Goal: Information Seeking & Learning: Learn about a topic

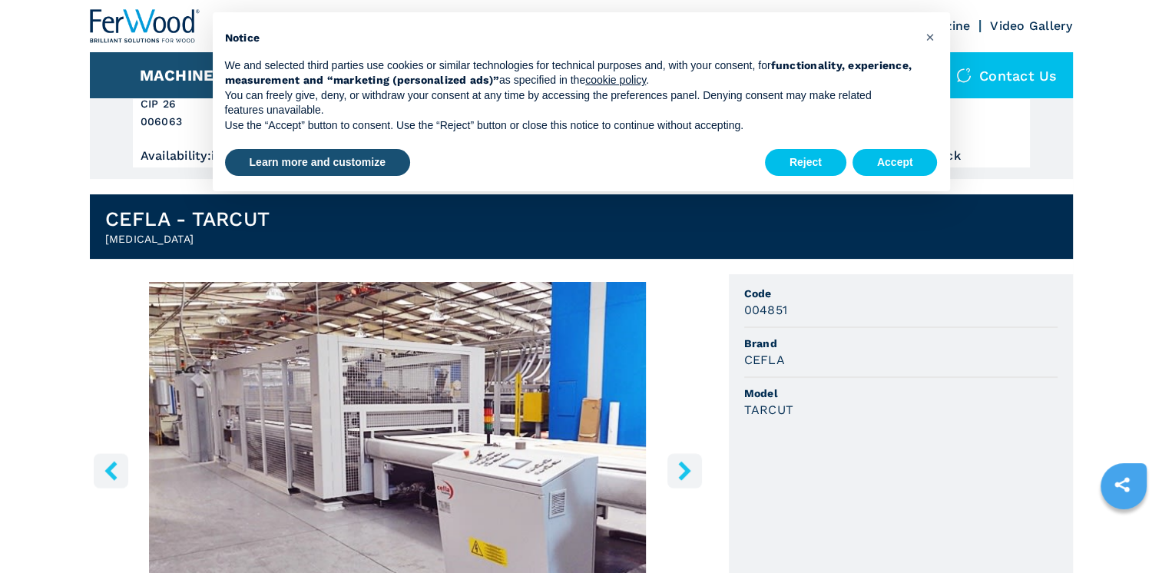
scroll to position [307, 0]
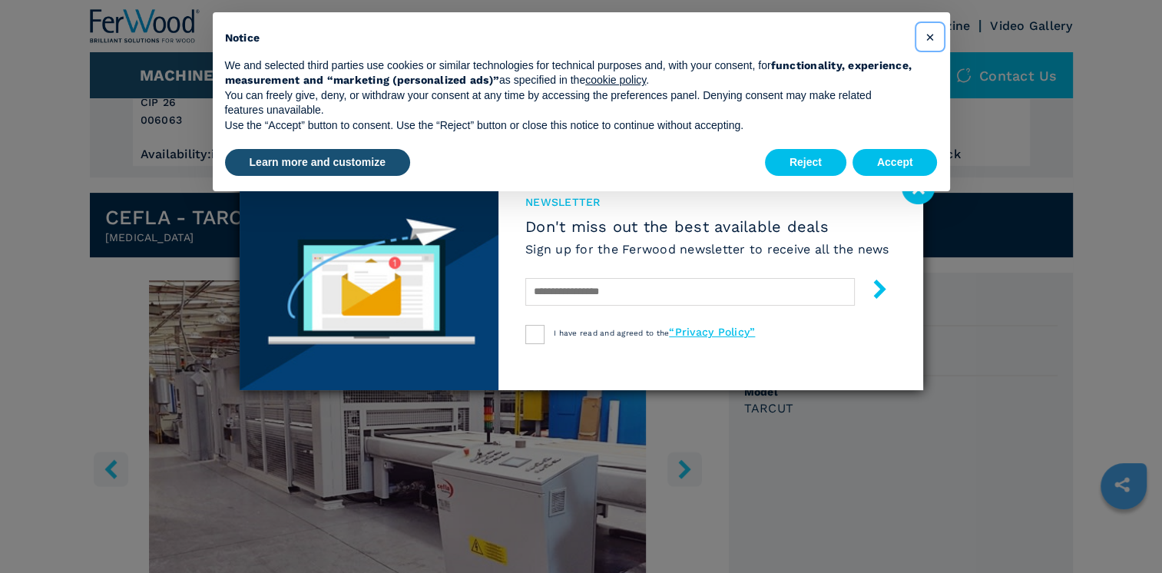
click at [931, 34] on span "×" at bounding box center [929, 37] width 9 height 18
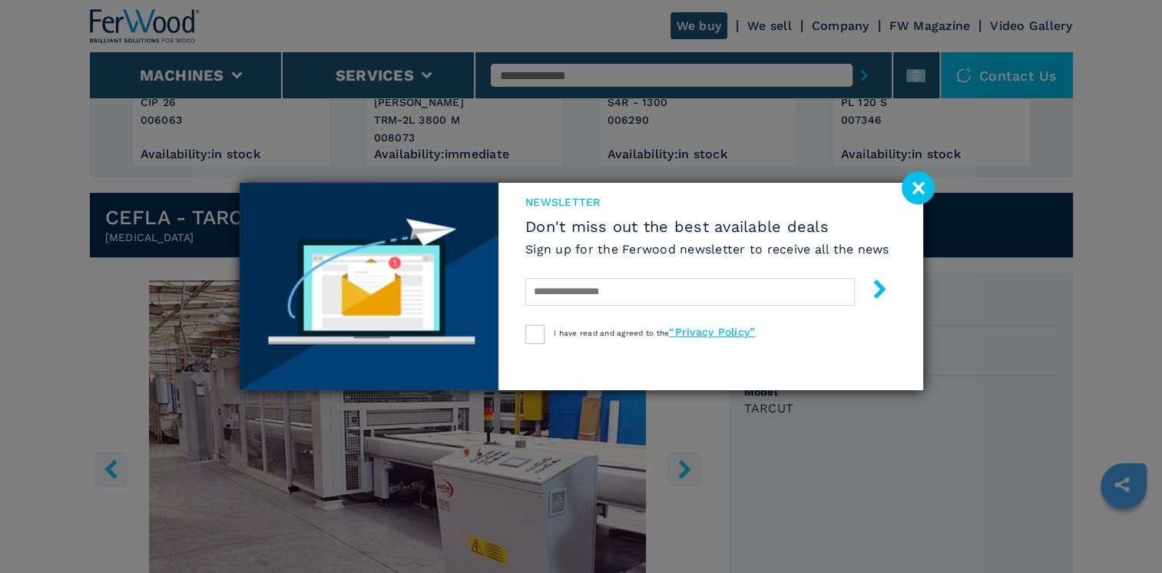
click at [922, 186] on image at bounding box center [918, 187] width 33 height 33
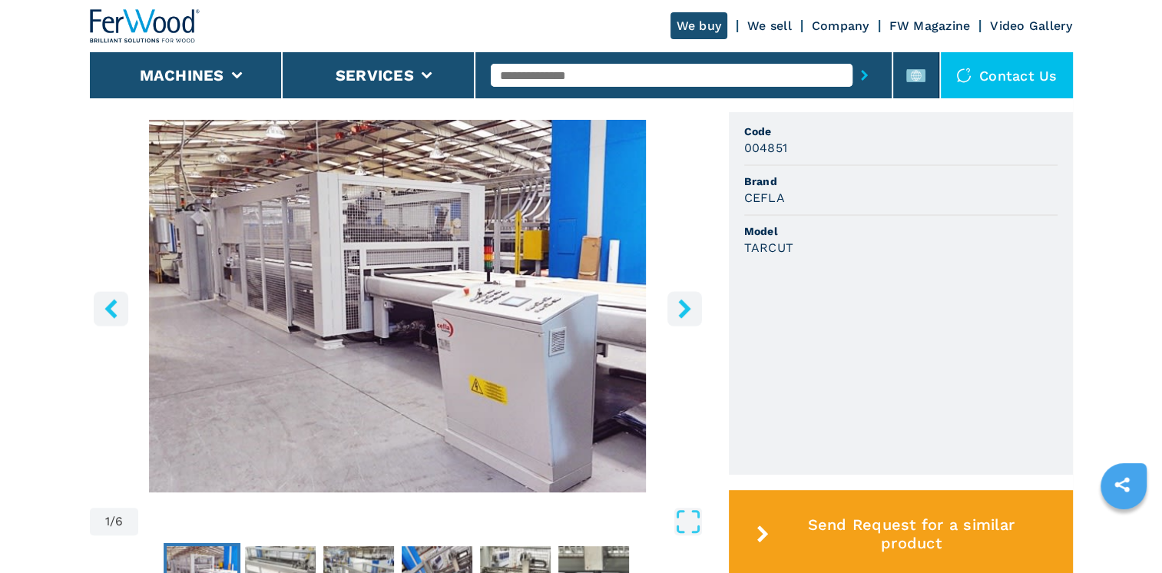
scroll to position [461, 0]
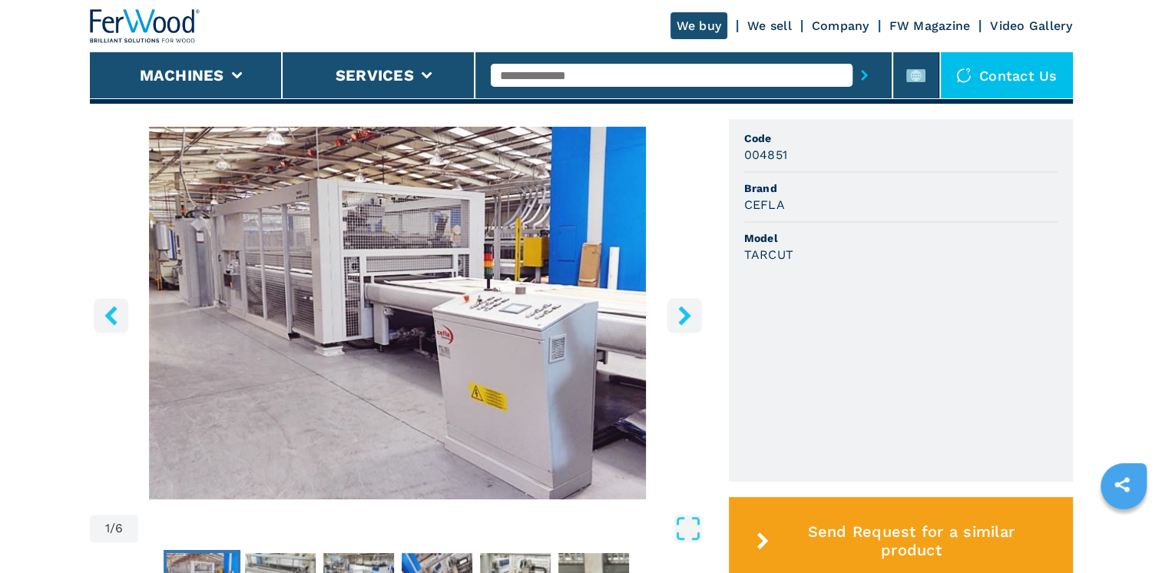
click at [690, 306] on icon "right-button" at bounding box center [684, 315] width 19 height 19
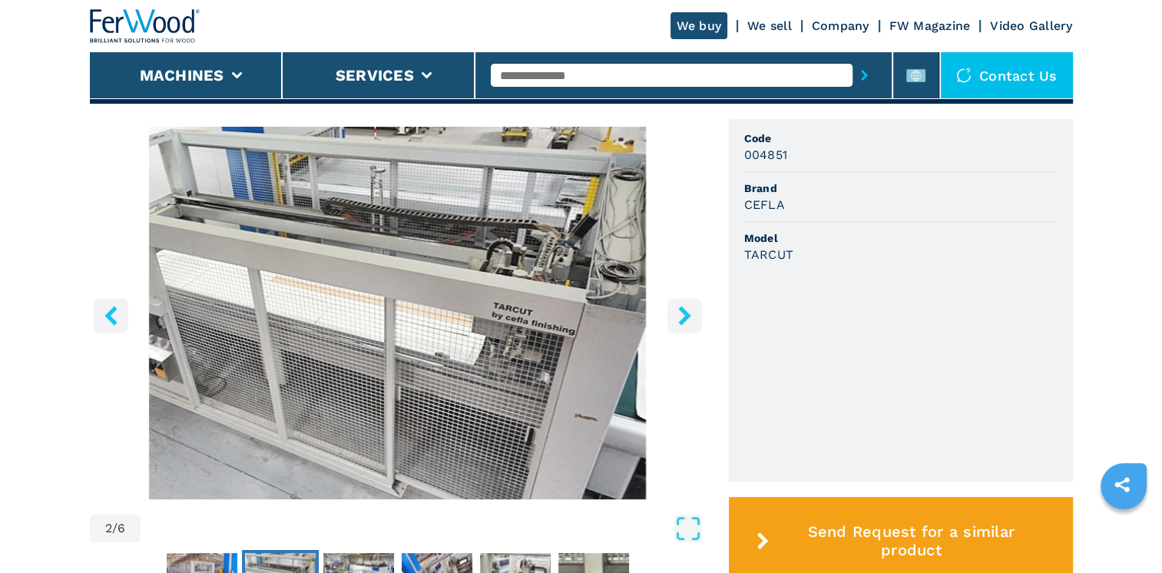
click at [681, 306] on icon "right-button" at bounding box center [684, 315] width 19 height 19
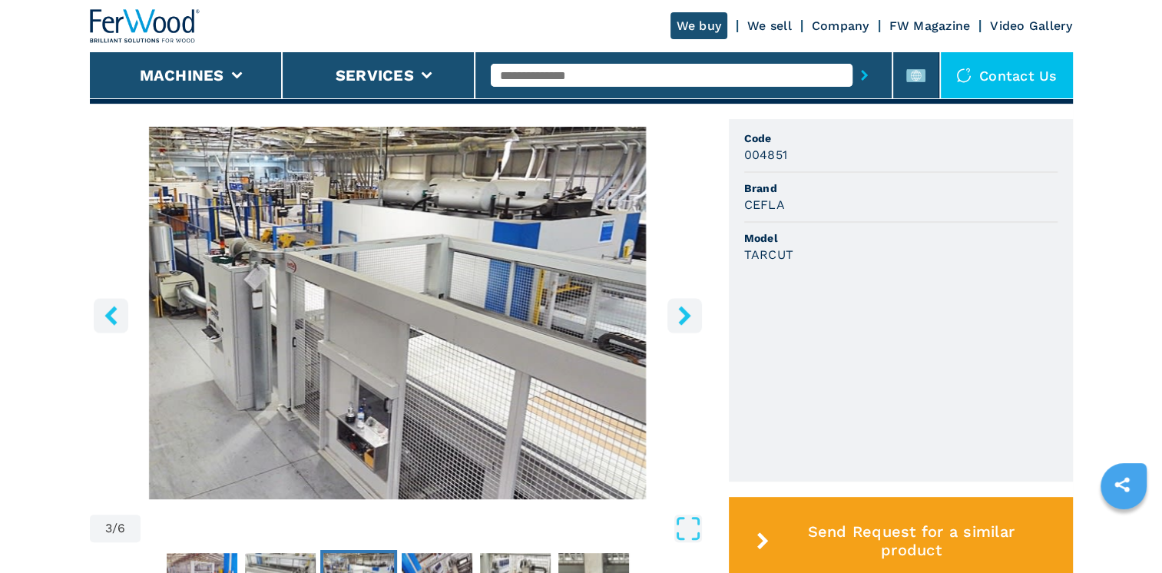
click at [681, 306] on icon "right-button" at bounding box center [684, 315] width 19 height 19
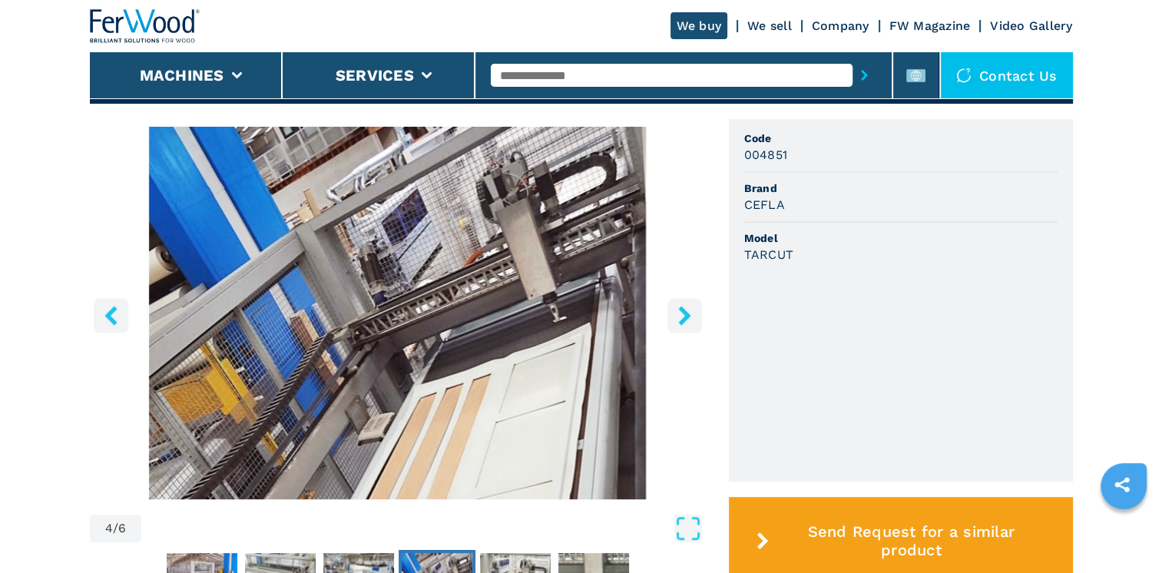
click at [677, 306] on icon "right-button" at bounding box center [684, 315] width 19 height 19
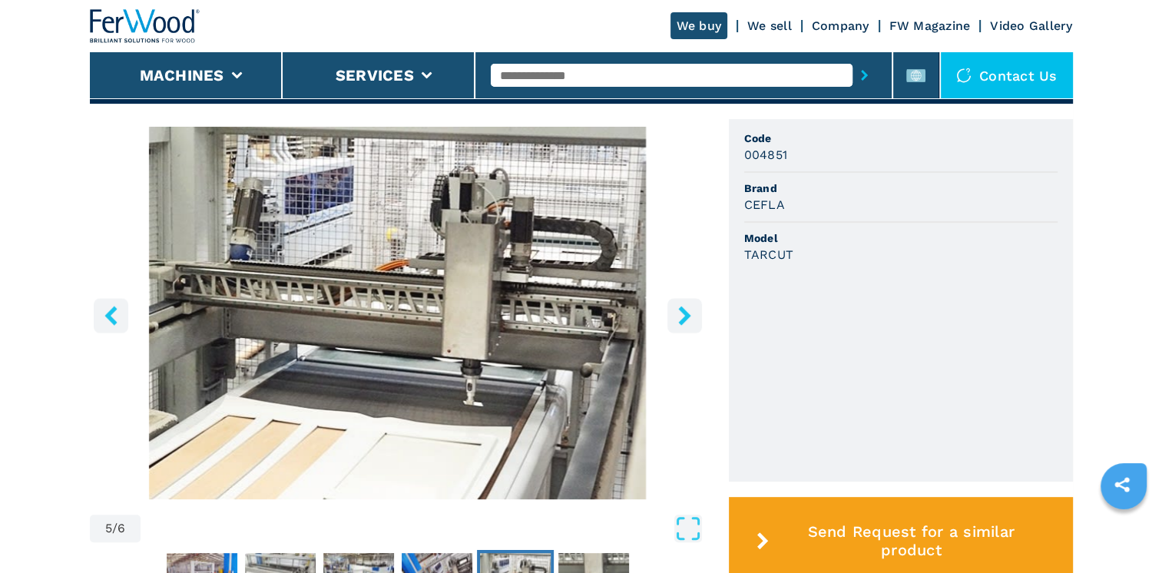
click at [676, 306] on icon "right-button" at bounding box center [684, 315] width 19 height 19
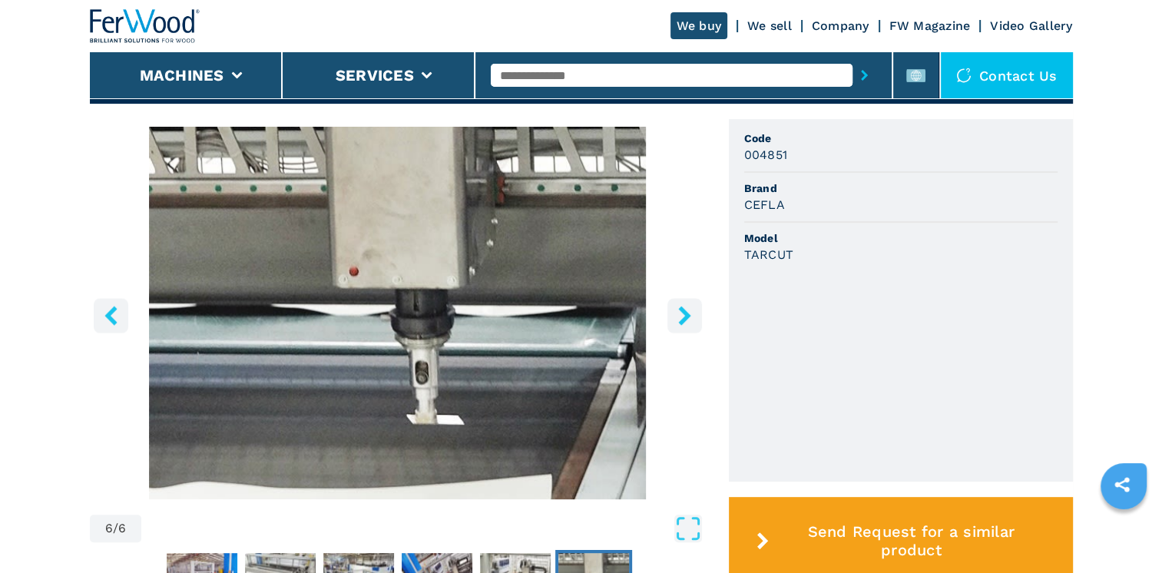
click at [676, 306] on icon "right-button" at bounding box center [684, 315] width 19 height 19
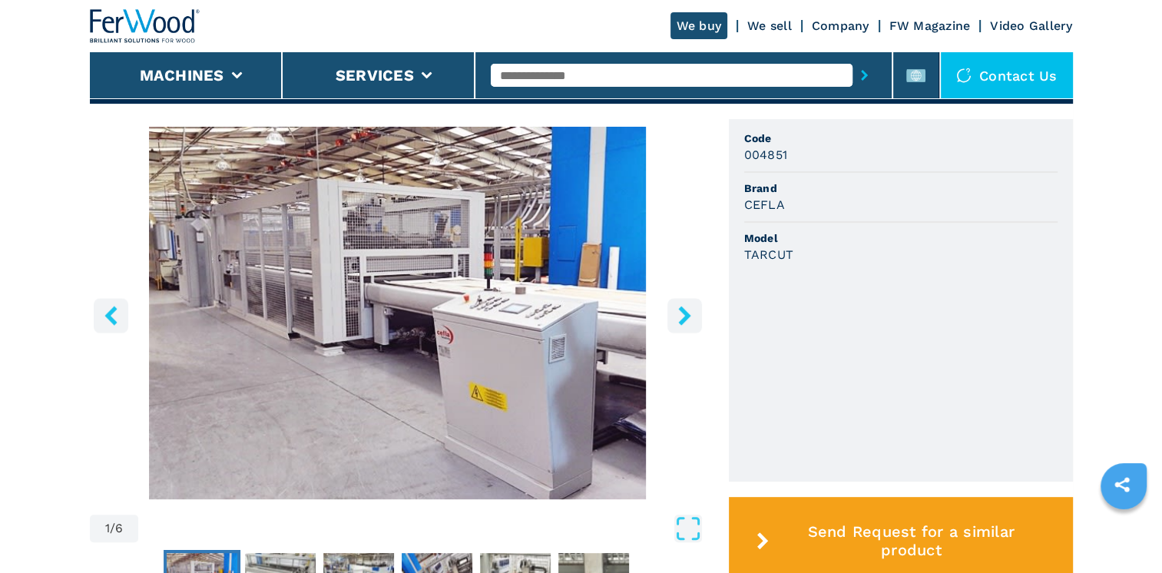
click at [676, 306] on icon "right-button" at bounding box center [684, 315] width 19 height 19
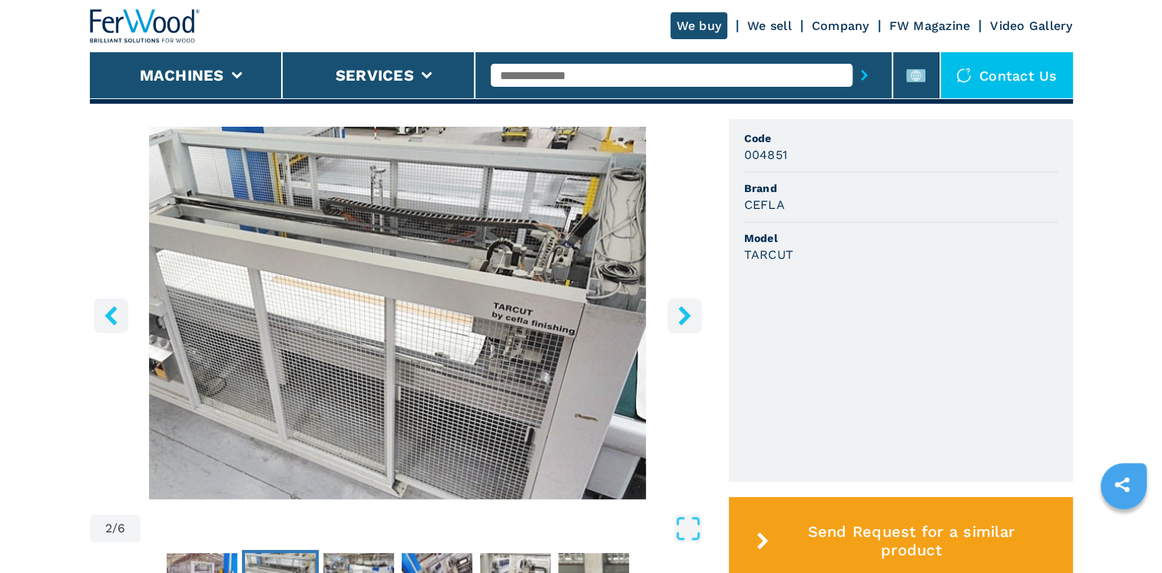
click at [676, 306] on icon "right-button" at bounding box center [684, 315] width 19 height 19
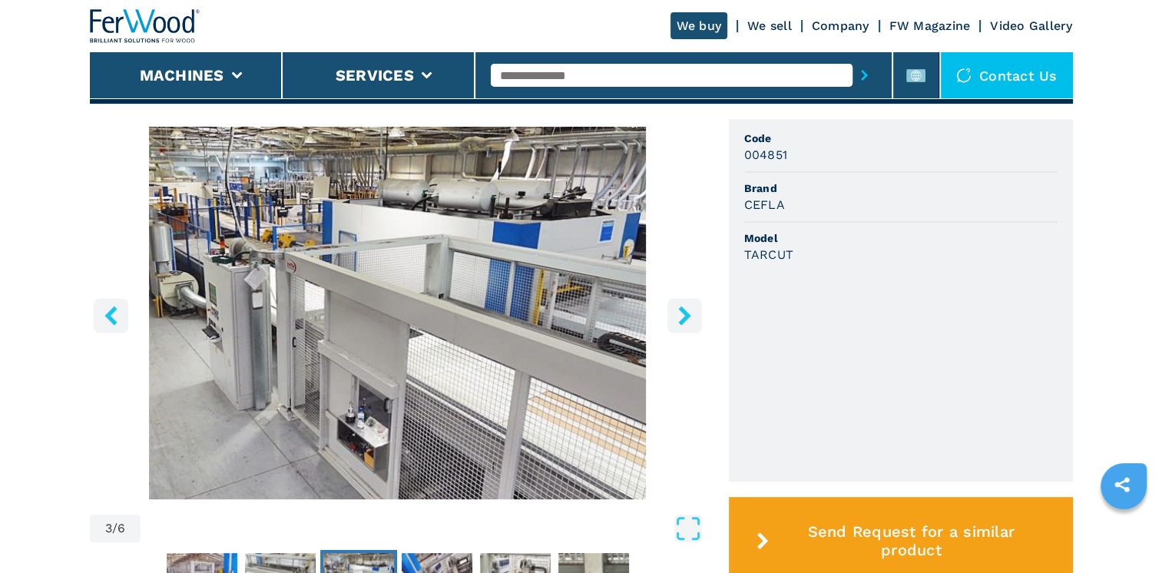
click at [680, 306] on icon "right-button" at bounding box center [684, 315] width 19 height 19
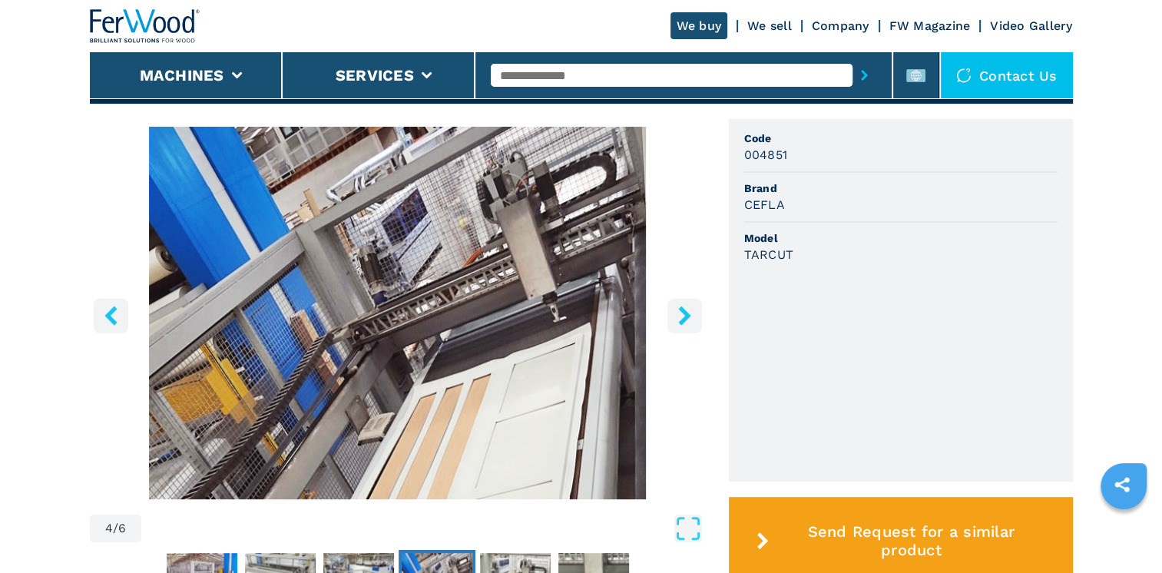
click at [680, 306] on icon "right-button" at bounding box center [684, 315] width 19 height 19
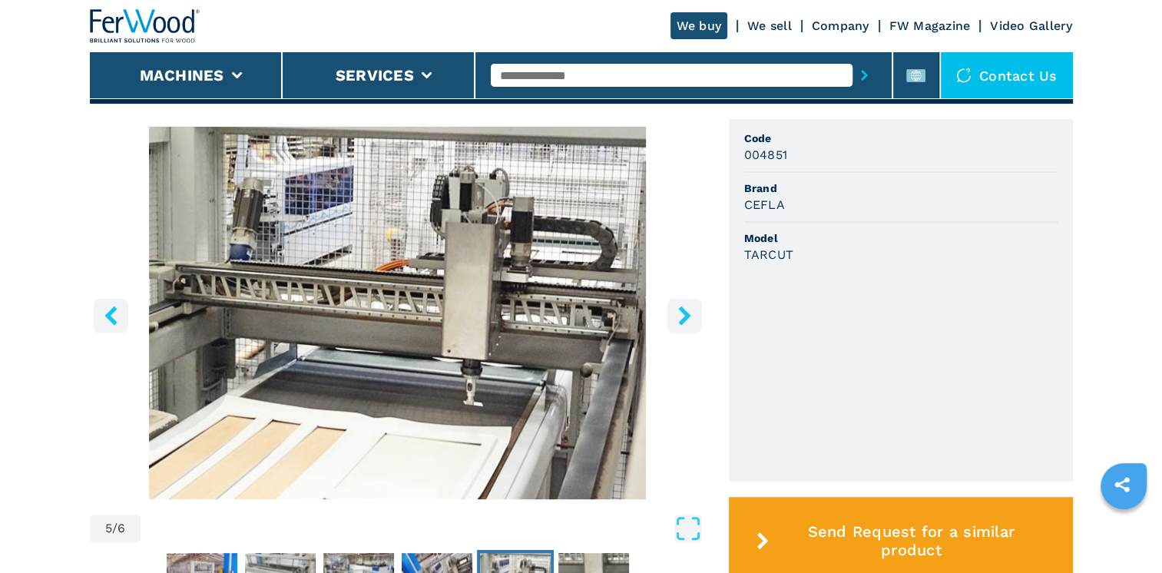
click at [680, 306] on icon "right-button" at bounding box center [684, 315] width 19 height 19
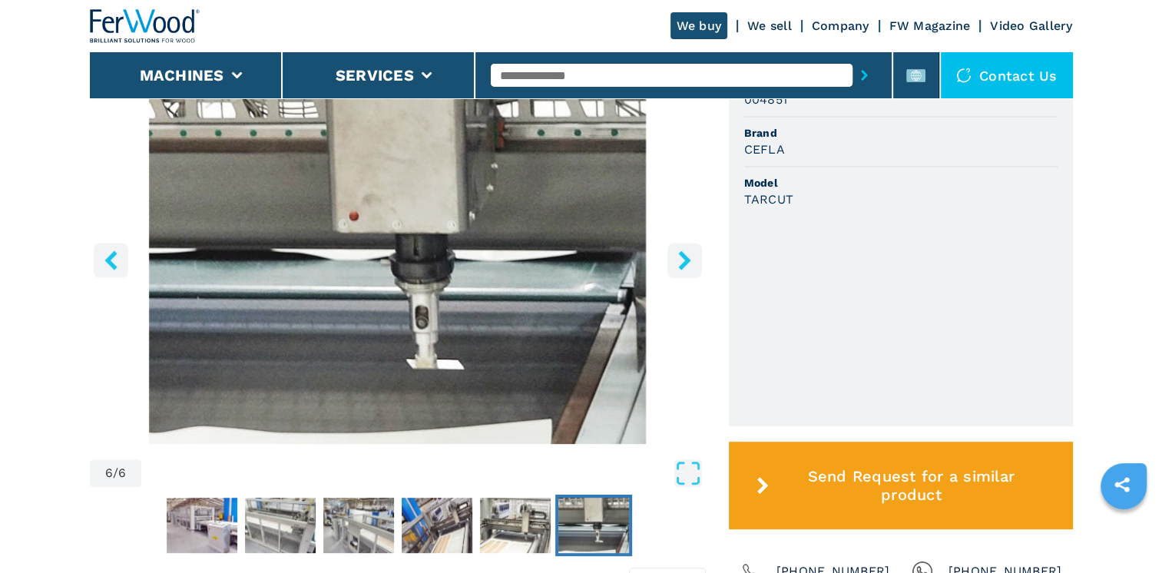
scroll to position [538, 0]
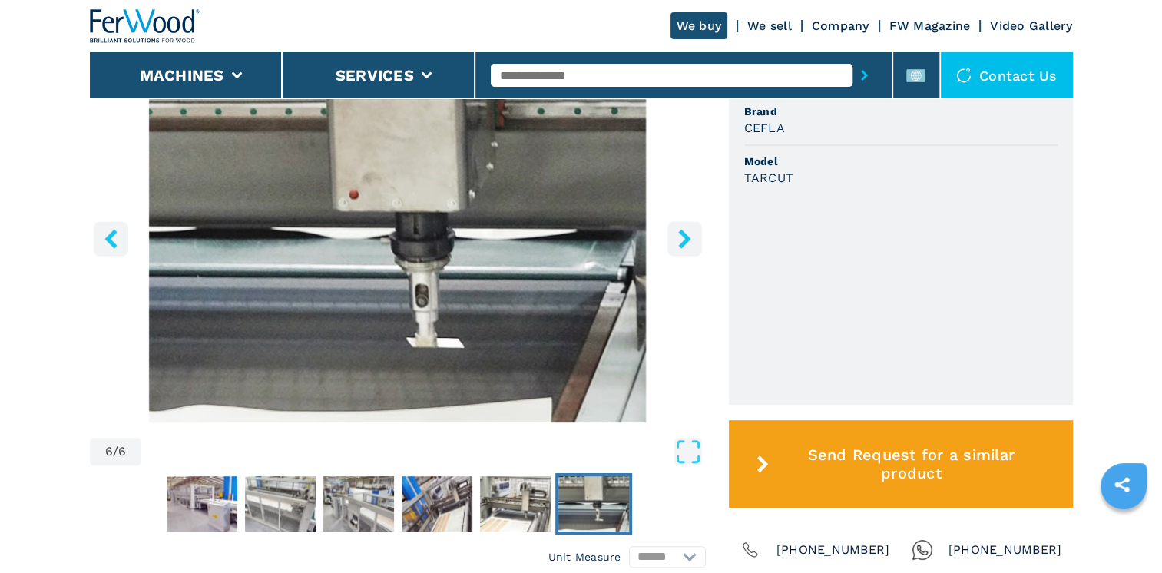
click at [677, 229] on icon "right-button" at bounding box center [684, 238] width 19 height 19
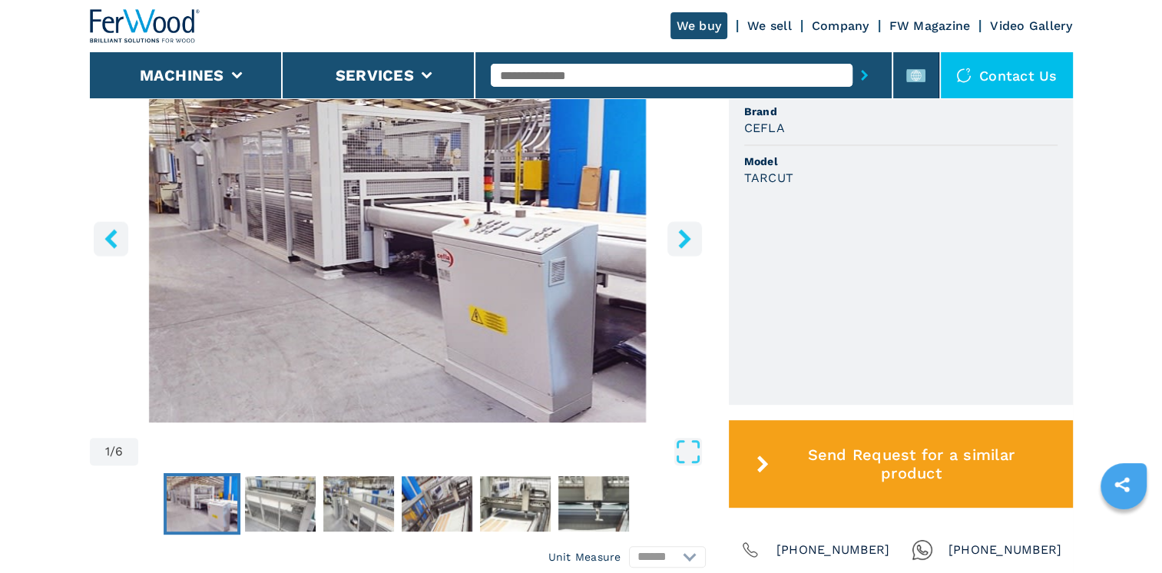
click at [677, 229] on icon "right-button" at bounding box center [684, 238] width 19 height 19
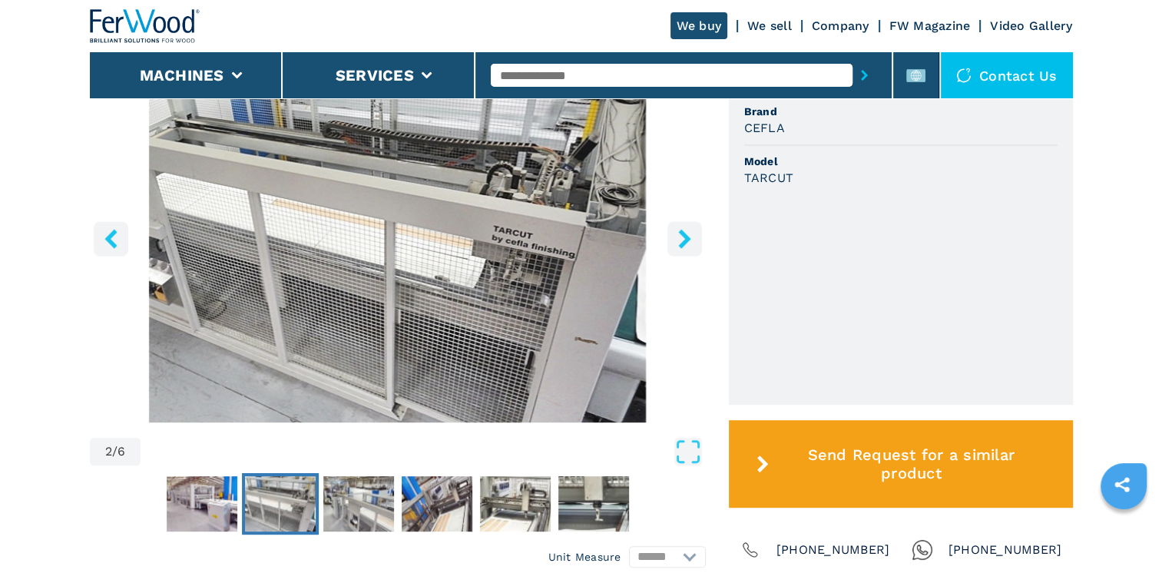
click at [677, 229] on icon "right-button" at bounding box center [684, 238] width 19 height 19
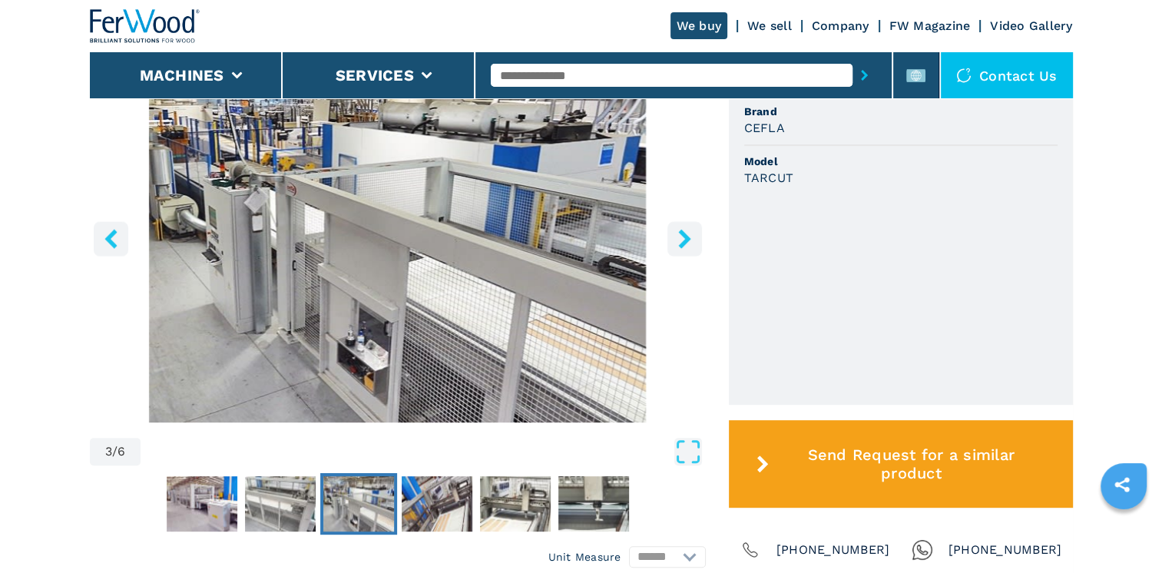
click at [677, 229] on icon "right-button" at bounding box center [684, 238] width 19 height 19
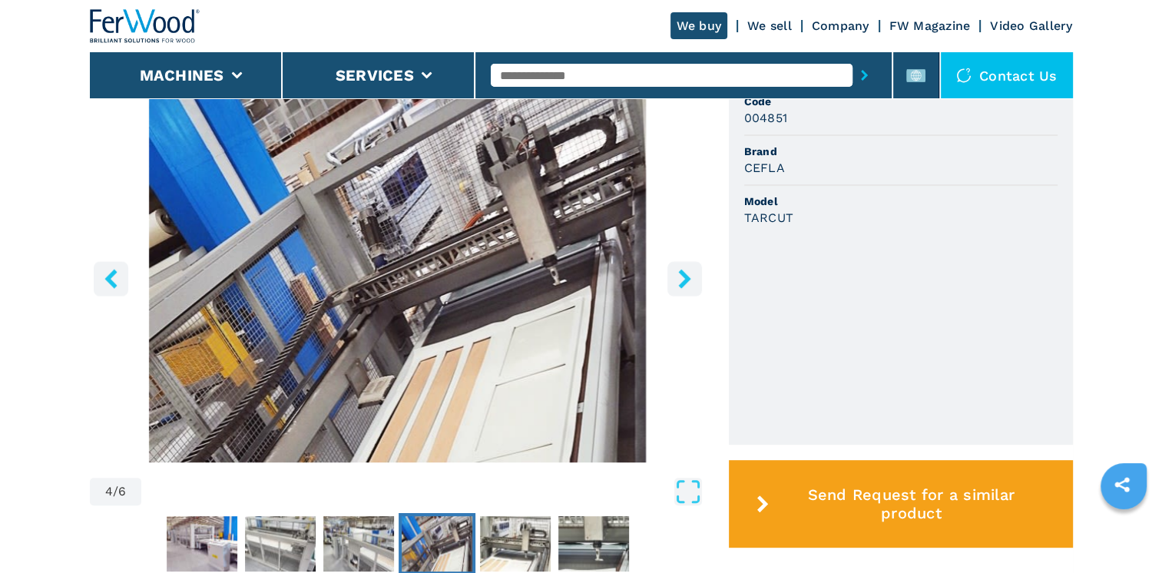
scroll to position [461, 0]
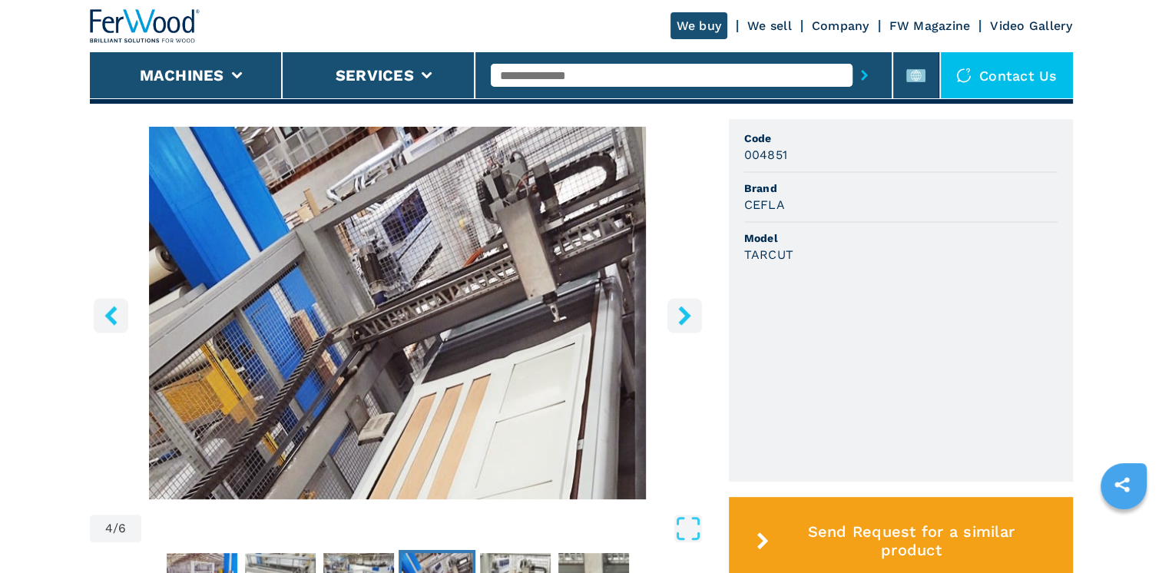
click at [694, 298] on button "right-button" at bounding box center [684, 315] width 35 height 35
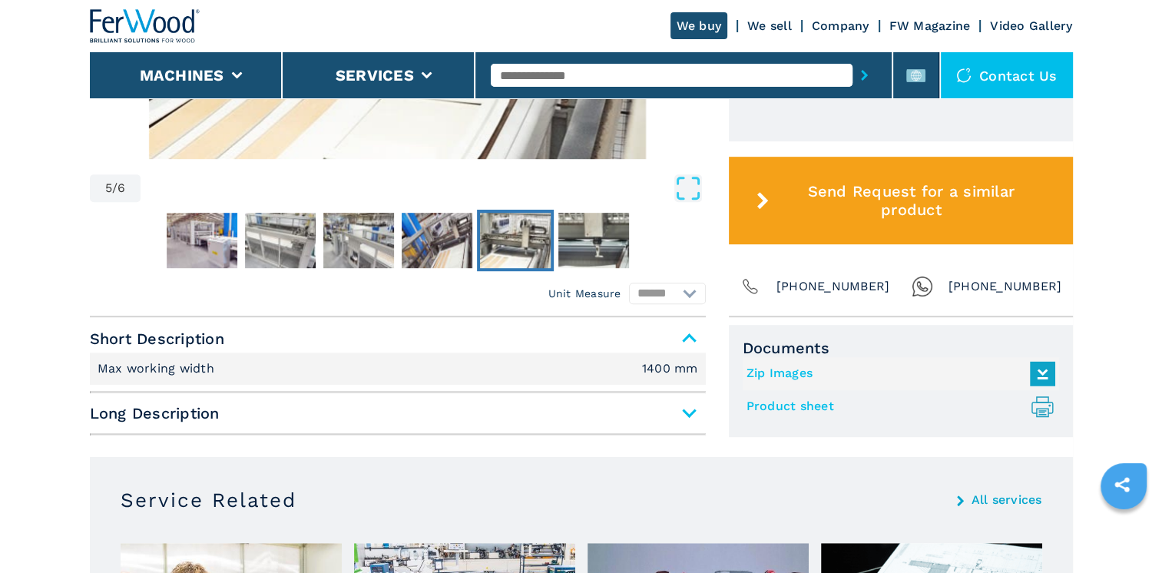
scroll to position [845, 0]
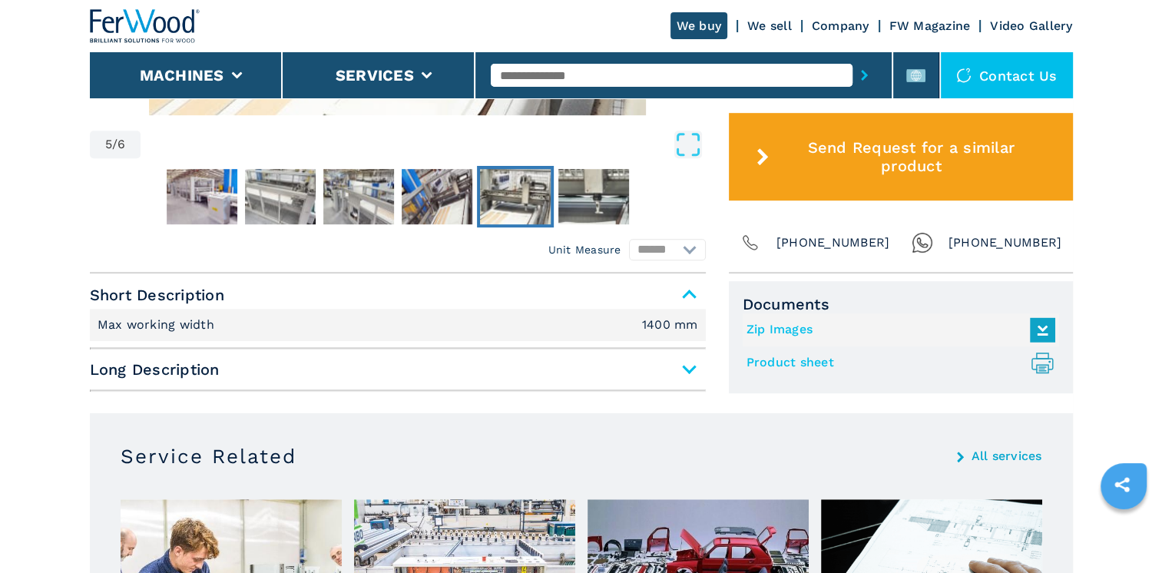
click at [688, 356] on span "Long Description" at bounding box center [398, 370] width 616 height 28
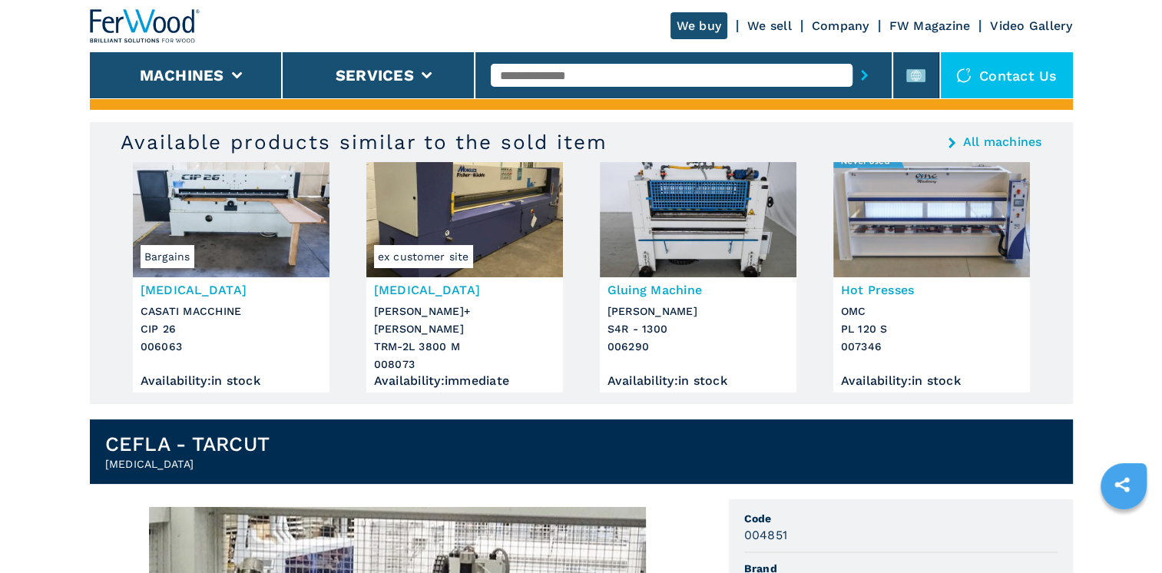
scroll to position [44, 0]
